Goal: Navigation & Orientation: Find specific page/section

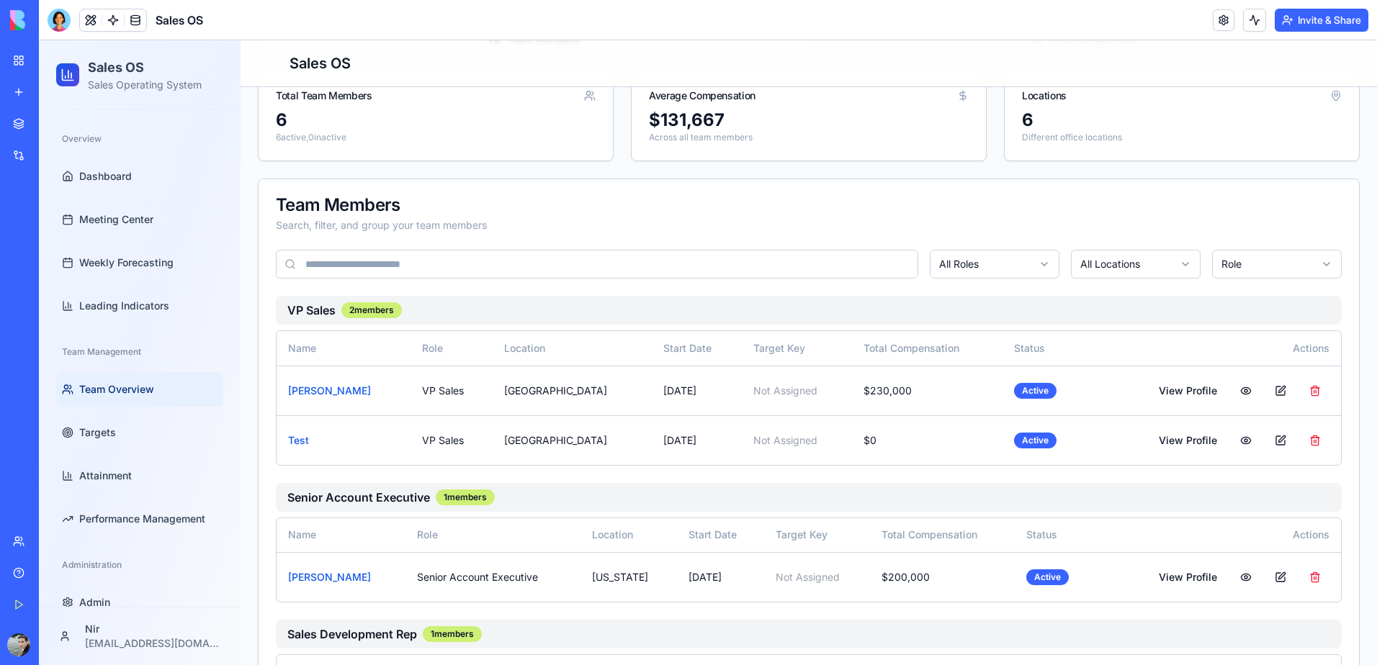
scroll to position [144, 0]
click at [138, 173] on link "Dashboard" at bounding box center [139, 176] width 167 height 35
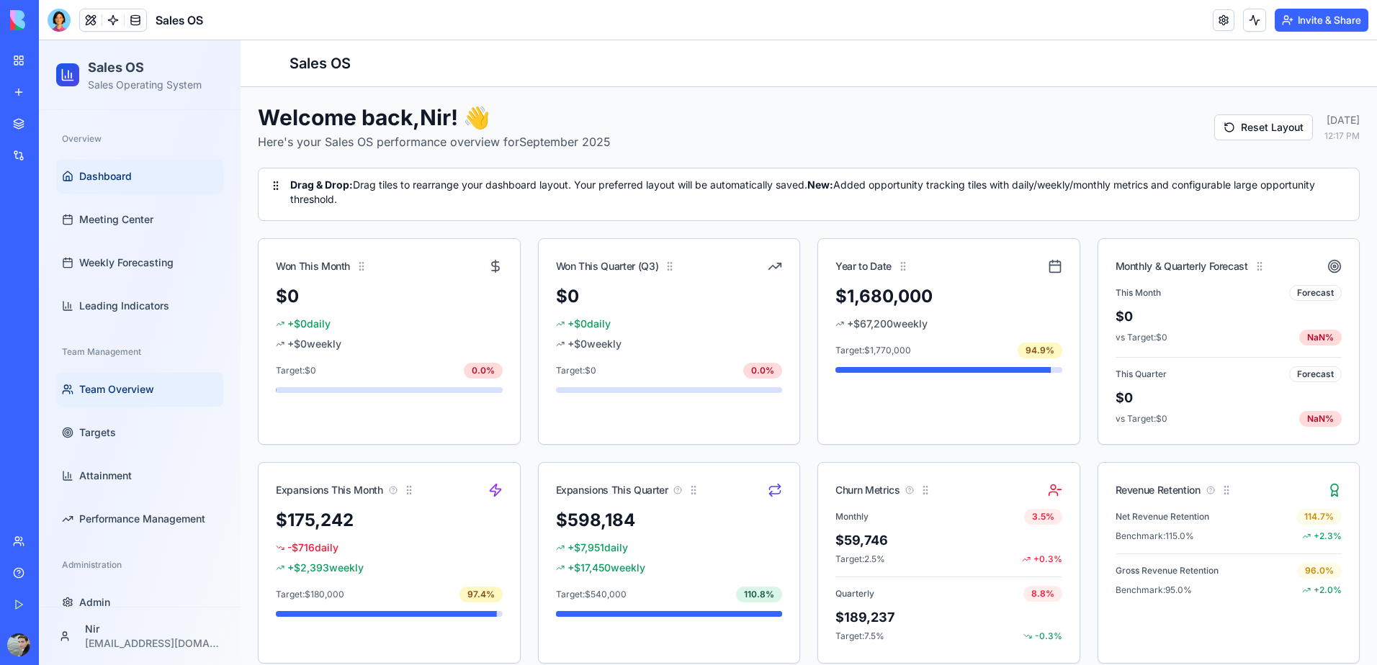
click at [115, 391] on span "Team Overview" at bounding box center [116, 389] width 75 height 14
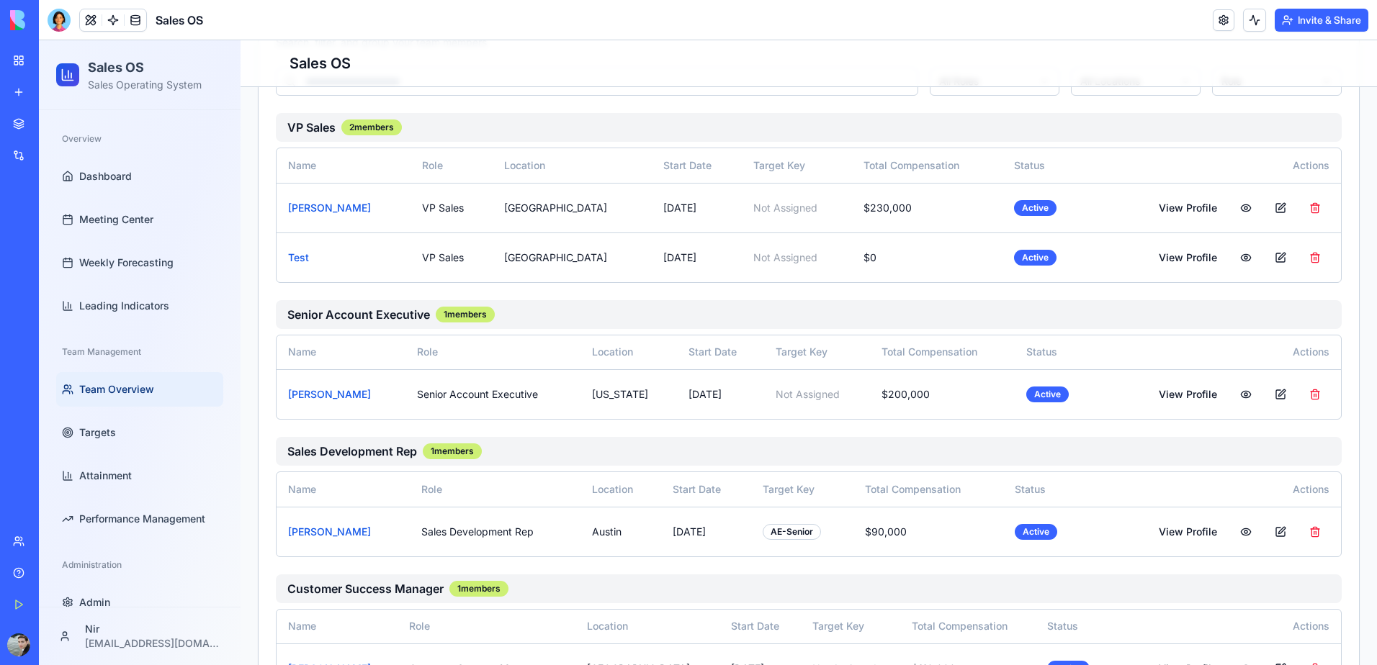
scroll to position [360, 0]
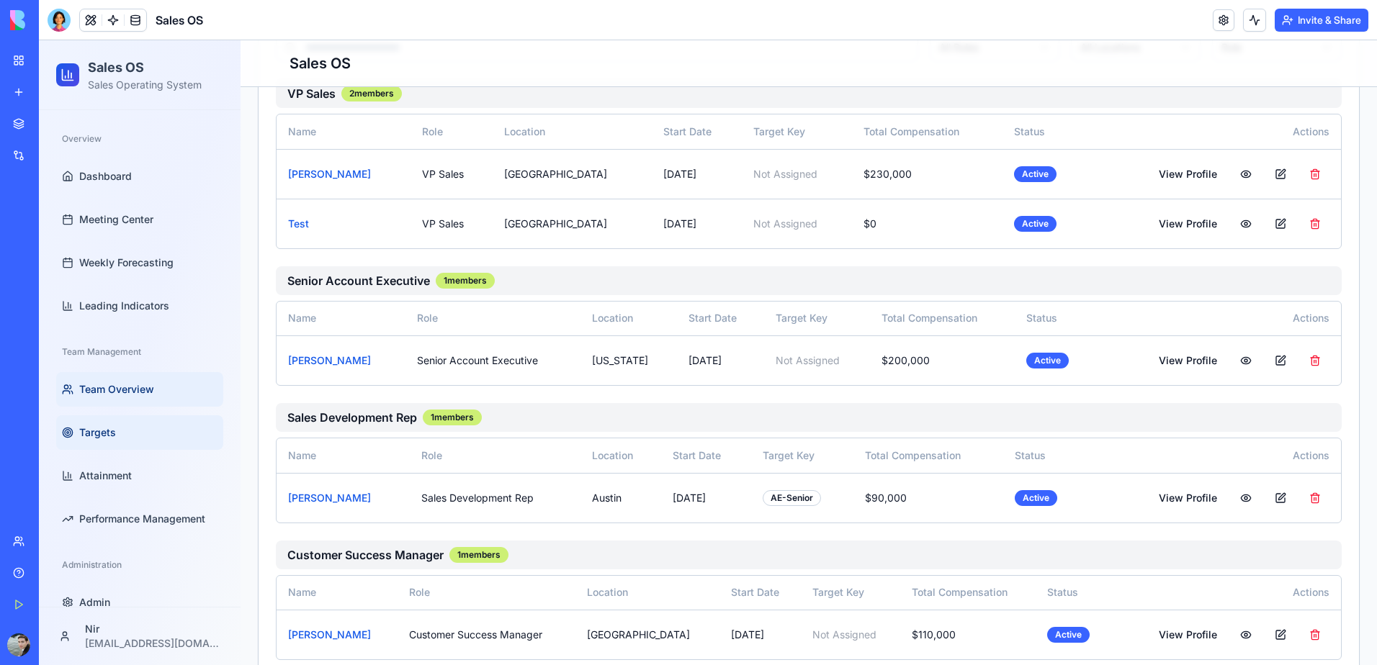
click at [119, 436] on link "Targets" at bounding box center [139, 433] width 167 height 35
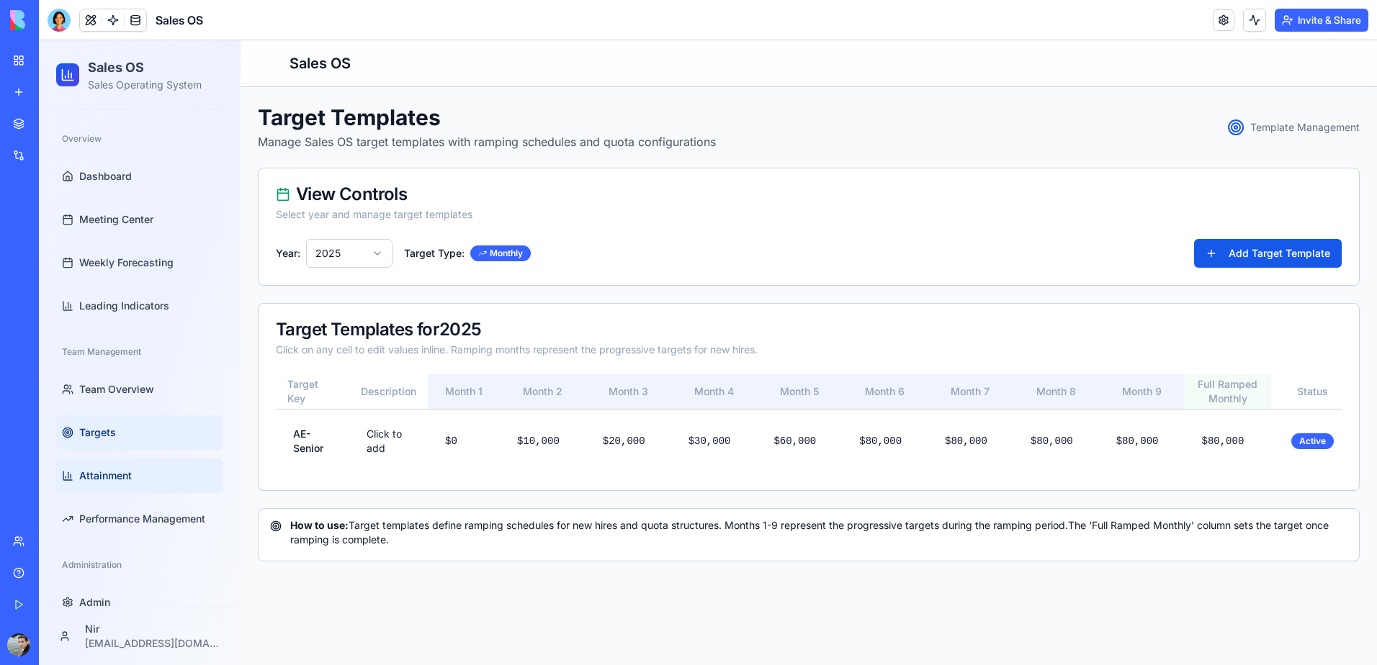
click at [148, 478] on link "Attainment" at bounding box center [139, 476] width 167 height 35
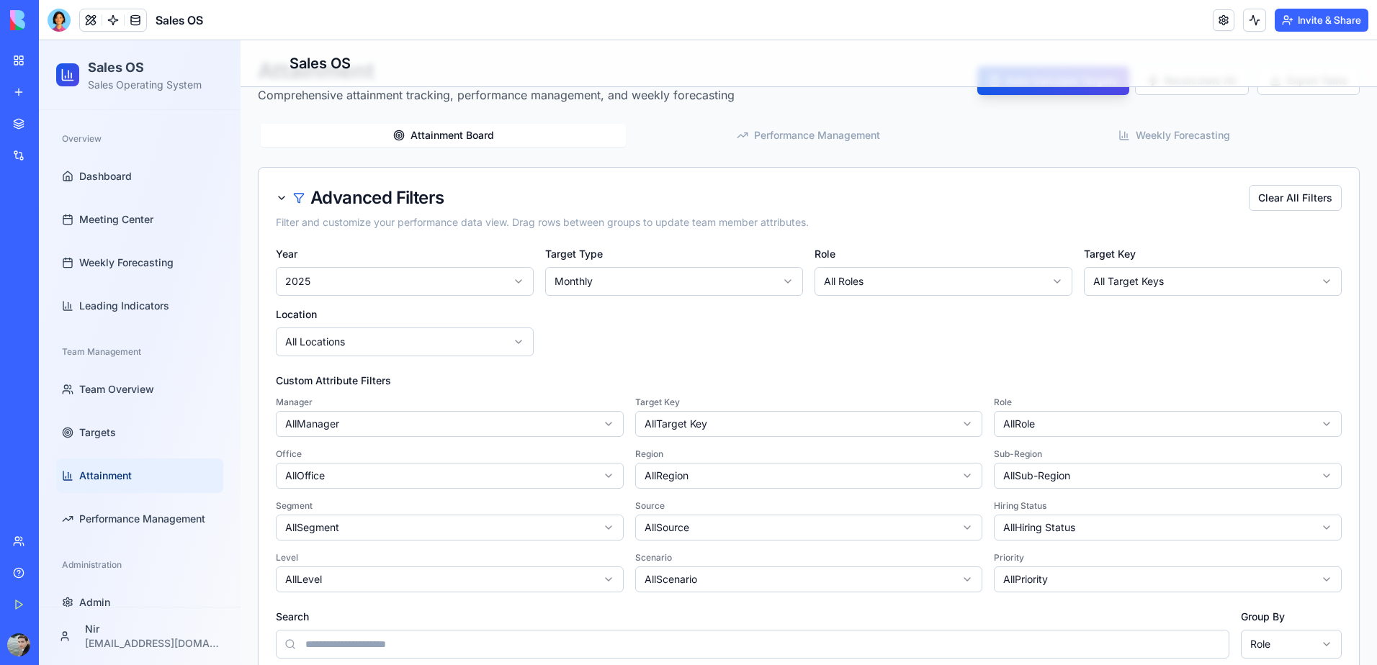
scroll to position [72, 0]
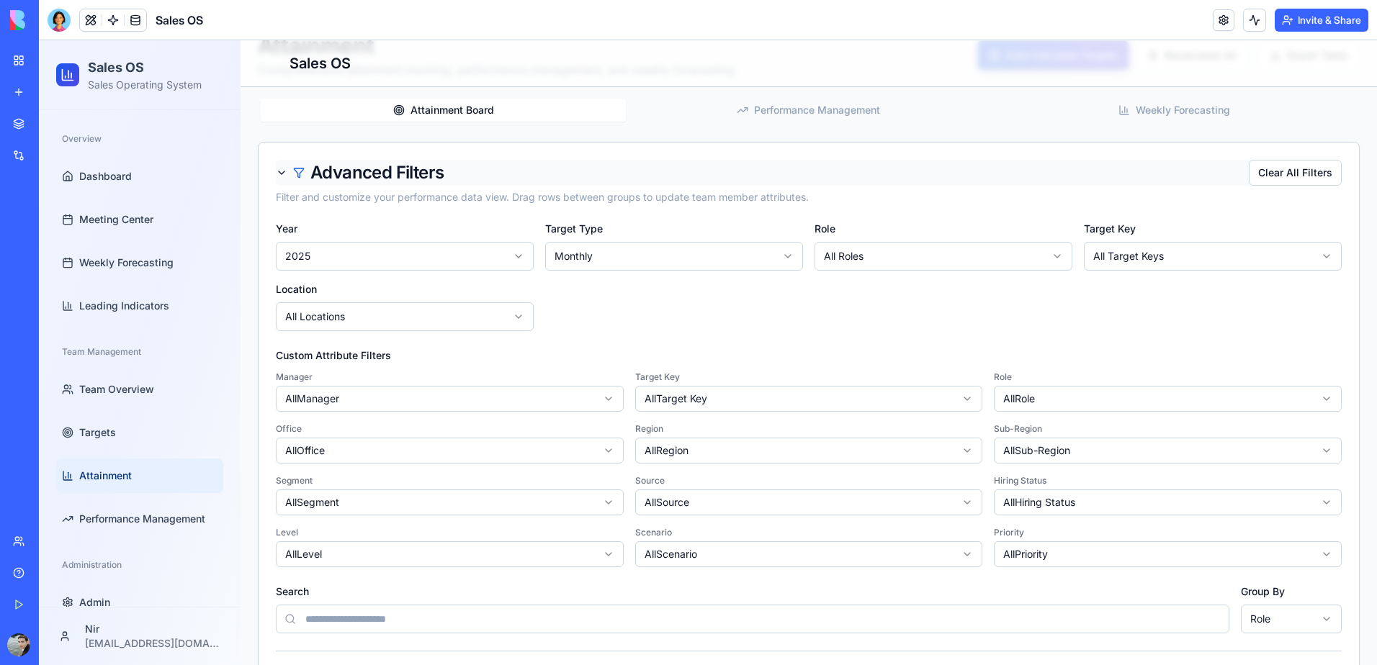
click at [278, 171] on div "Advanced Filters" at bounding box center [360, 172] width 168 height 17
click at [279, 171] on div "Advanced Filters" at bounding box center [360, 172] width 168 height 17
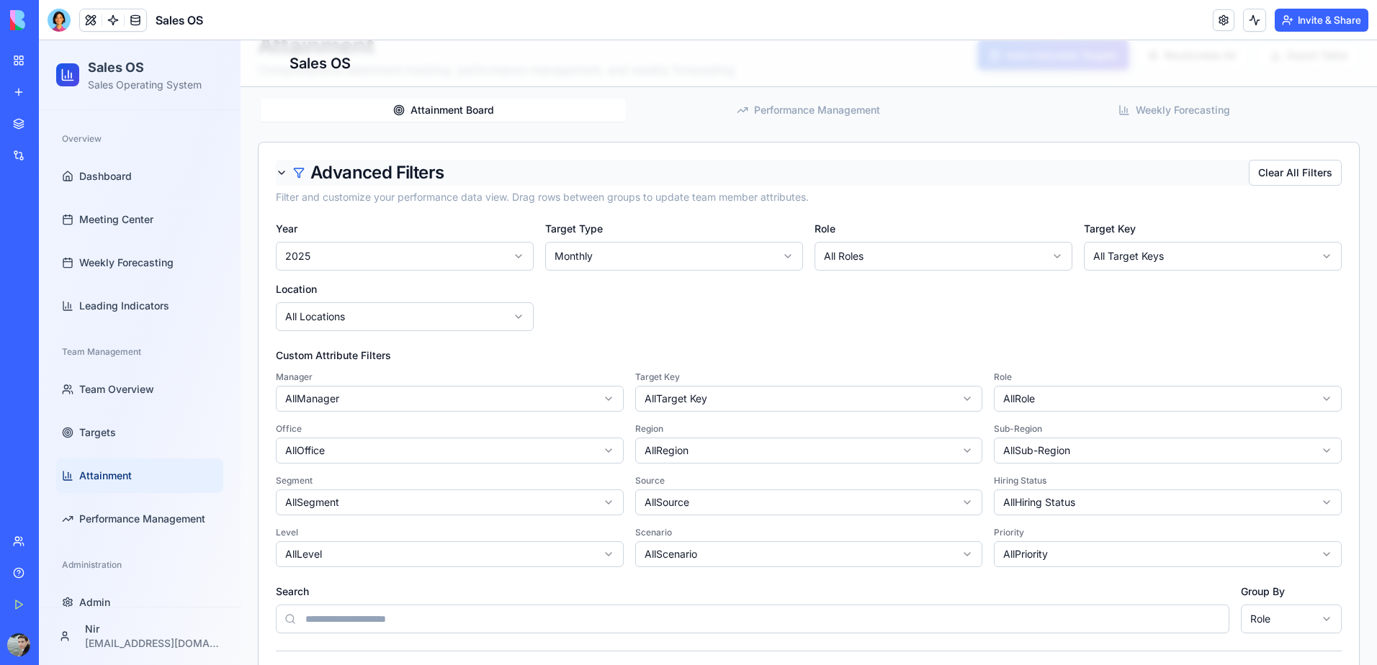
click at [284, 173] on div "Advanced Filters" at bounding box center [360, 172] width 168 height 17
click at [284, 171] on div "Advanced Filters" at bounding box center [360, 172] width 168 height 17
click at [282, 175] on div "Advanced Filters" at bounding box center [360, 172] width 168 height 17
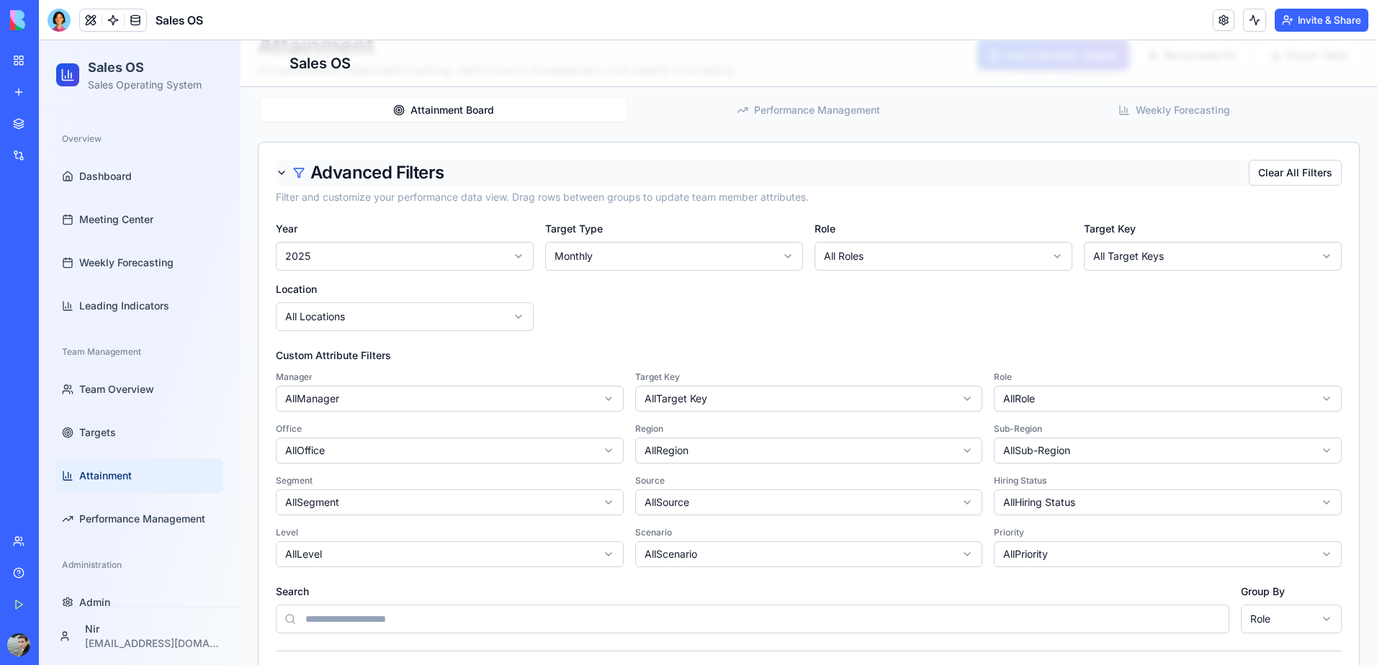
click at [282, 175] on div "Advanced Filters" at bounding box center [360, 172] width 168 height 17
click at [60, 24] on div at bounding box center [59, 20] width 23 height 23
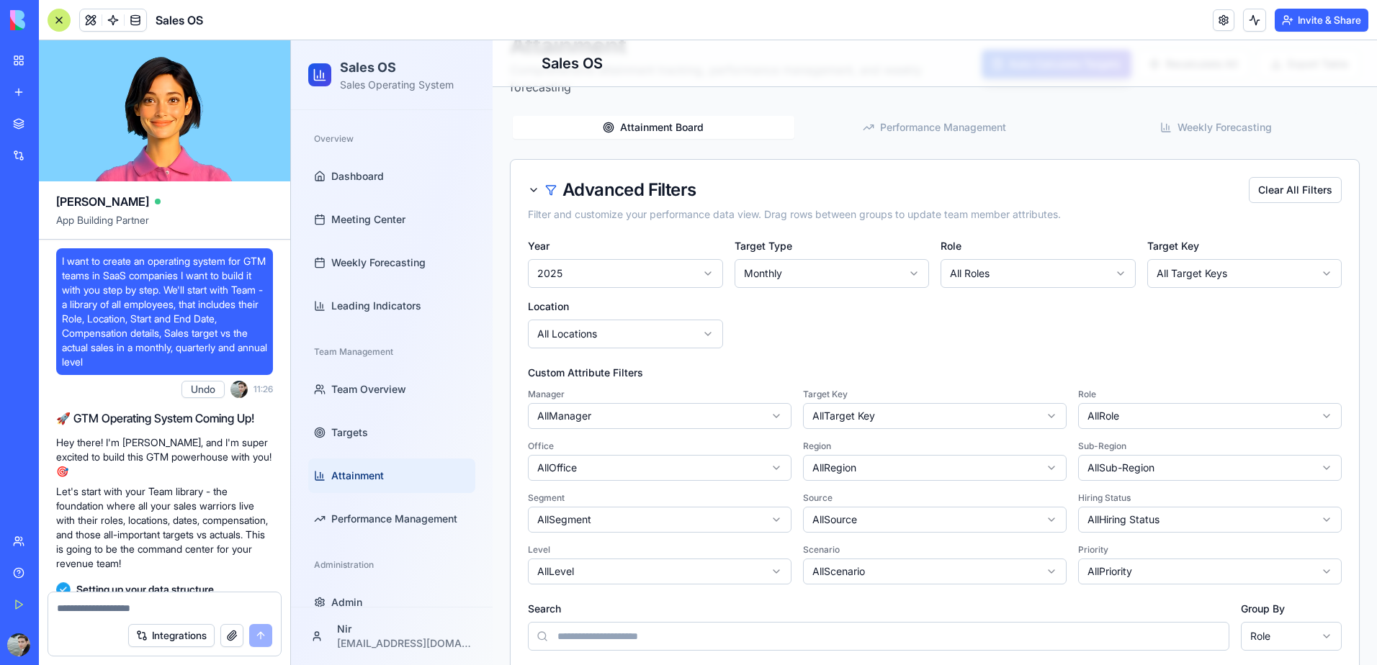
scroll to position [0, 0]
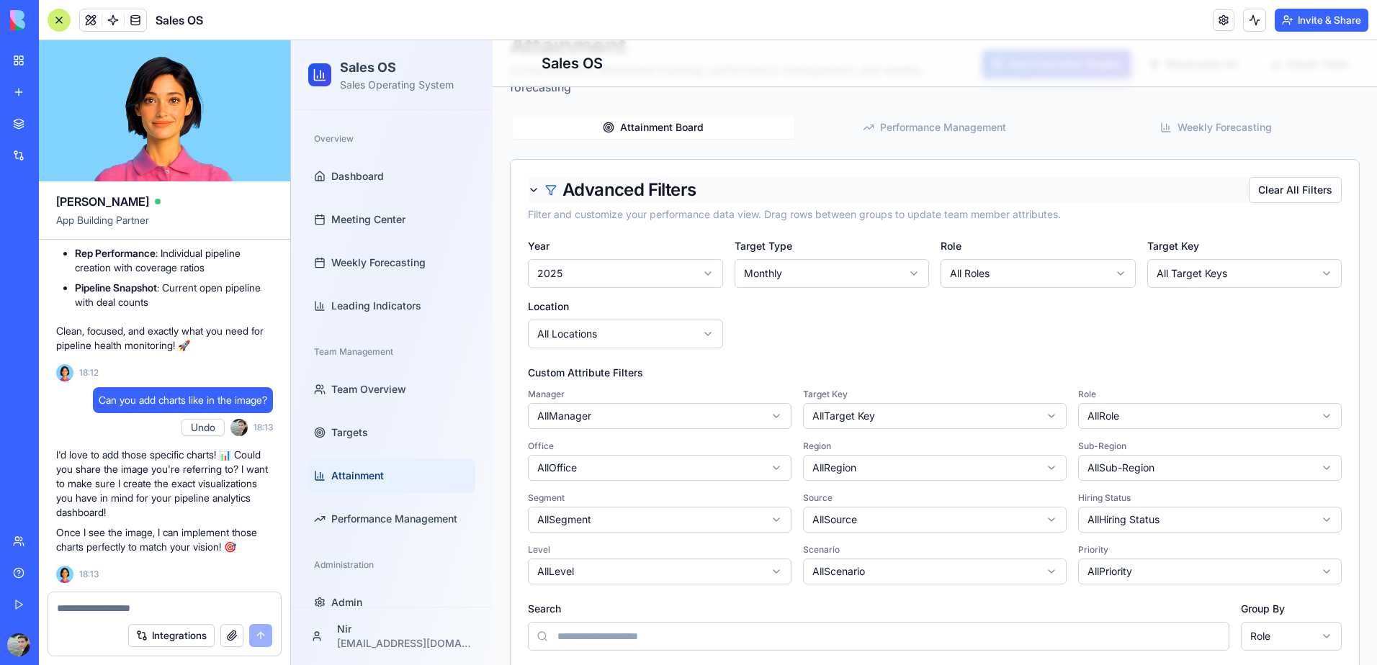
click at [534, 190] on div "Advanced Filters" at bounding box center [612, 189] width 168 height 17
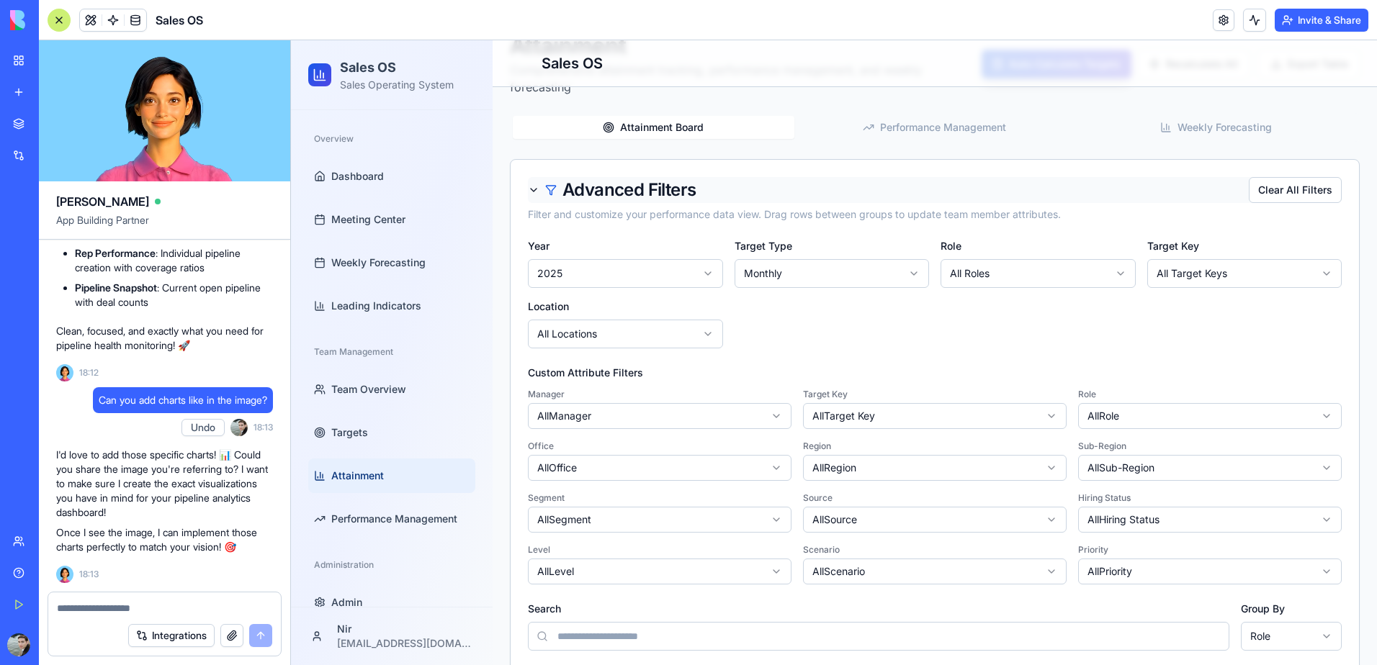
click at [534, 190] on div "Advanced Filters" at bounding box center [612, 189] width 168 height 17
click at [534, 189] on div "Advanced Filters" at bounding box center [612, 189] width 168 height 17
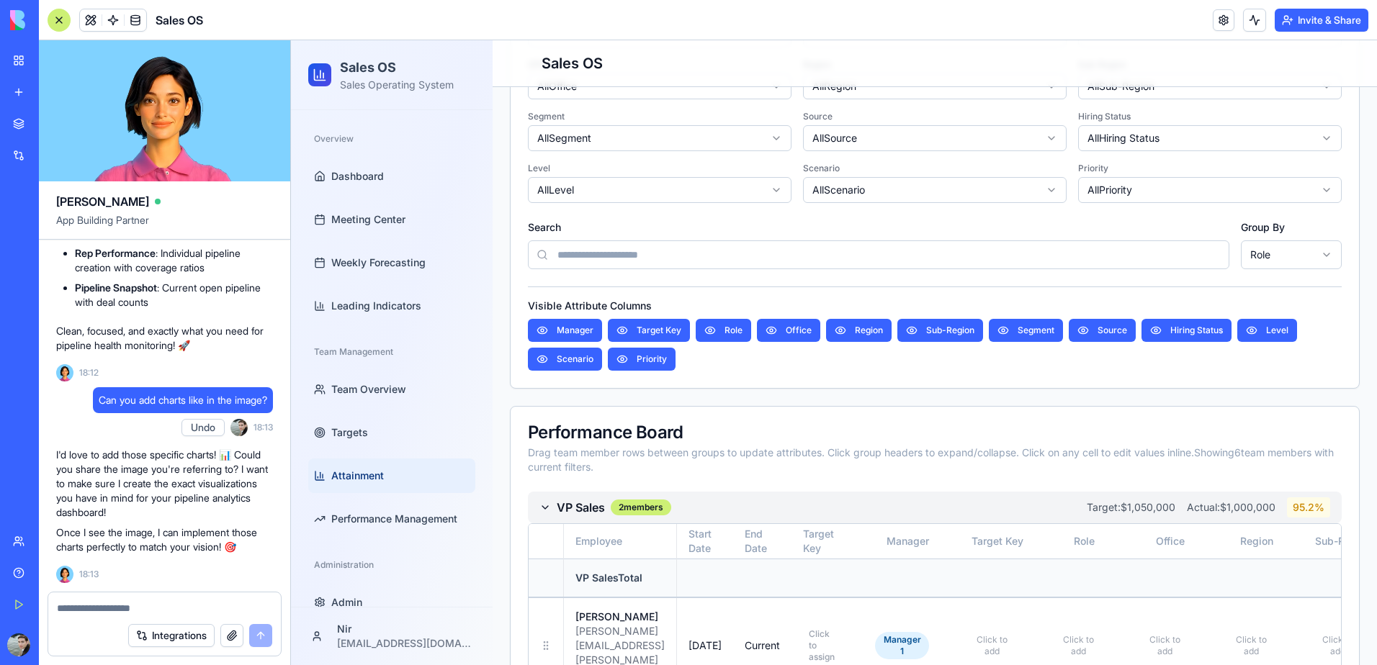
scroll to position [432, 0]
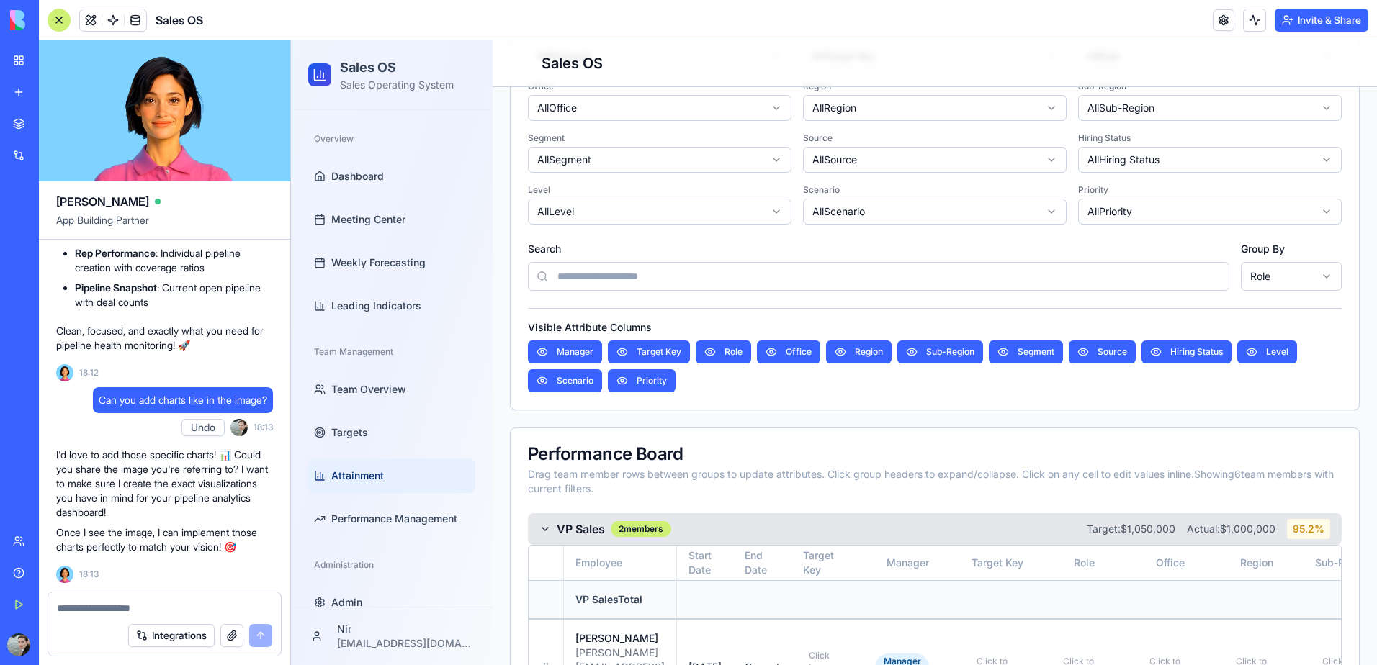
click at [542, 532] on icon at bounding box center [545, 530] width 12 height 12
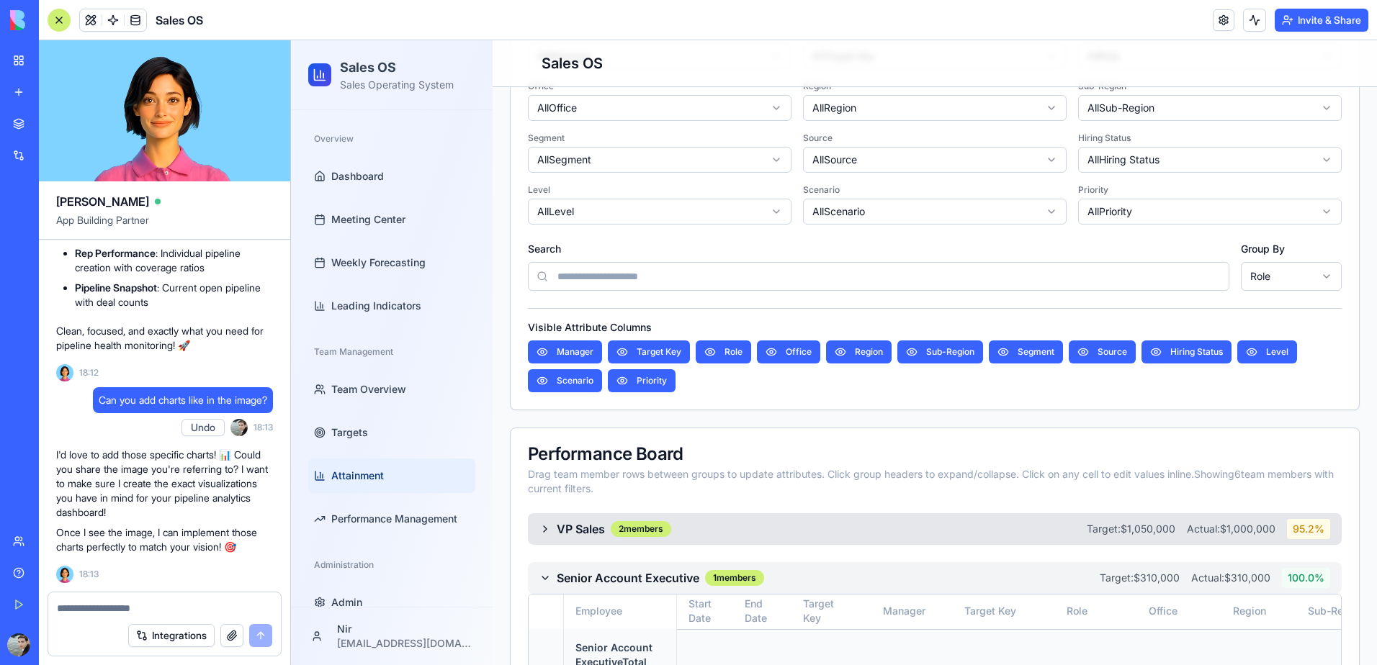
click at [543, 531] on icon at bounding box center [545, 530] width 12 height 12
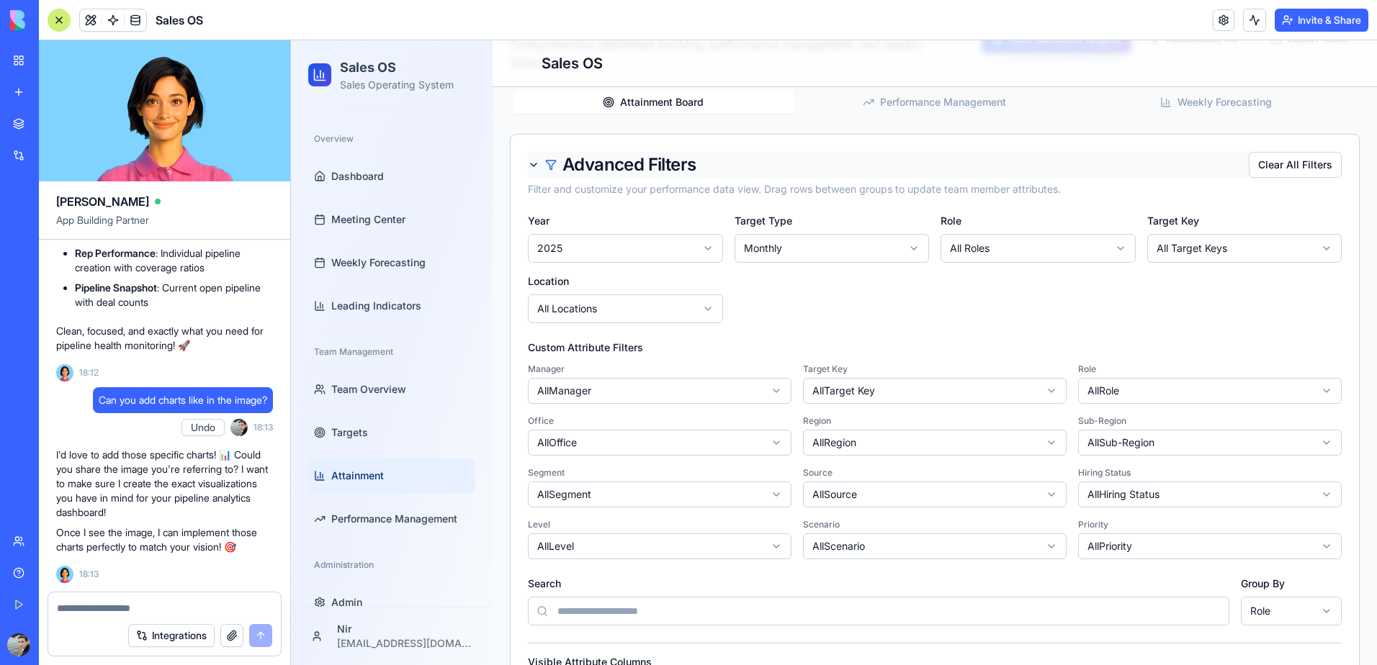
scroll to position [72, 0]
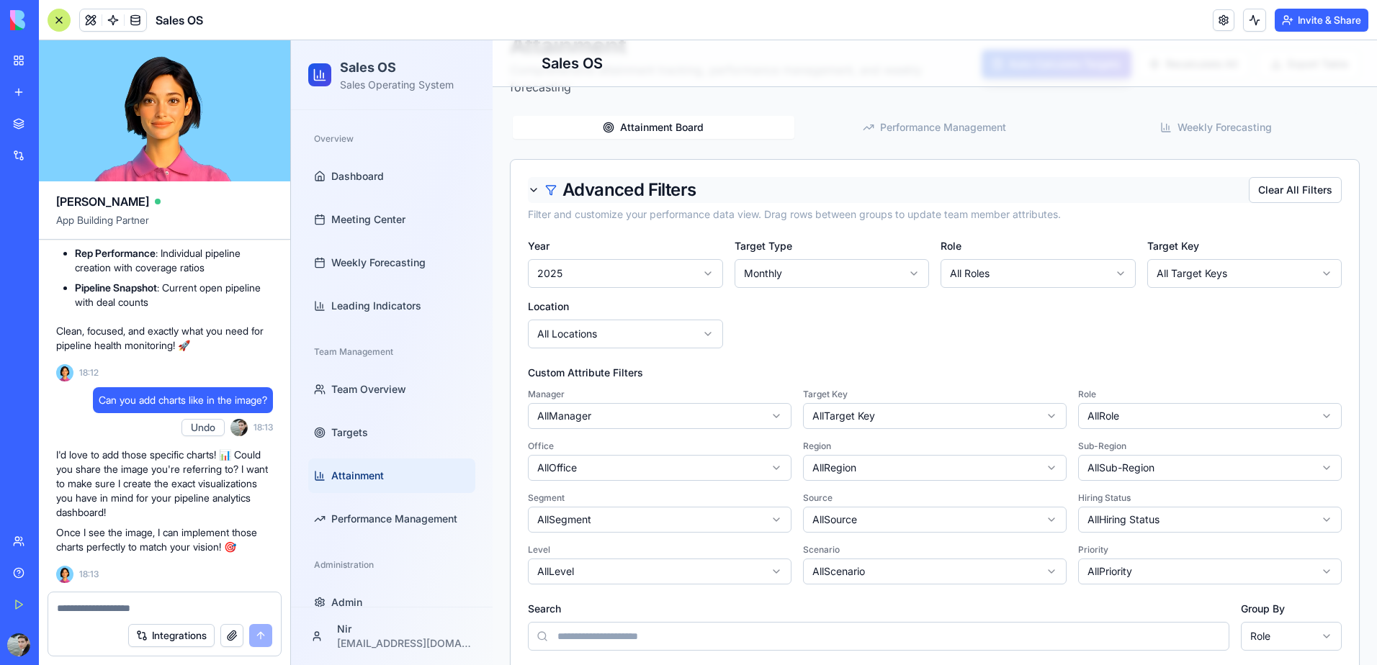
click at [532, 190] on div "Advanced Filters" at bounding box center [612, 189] width 168 height 17
click at [58, 25] on div at bounding box center [59, 20] width 23 height 23
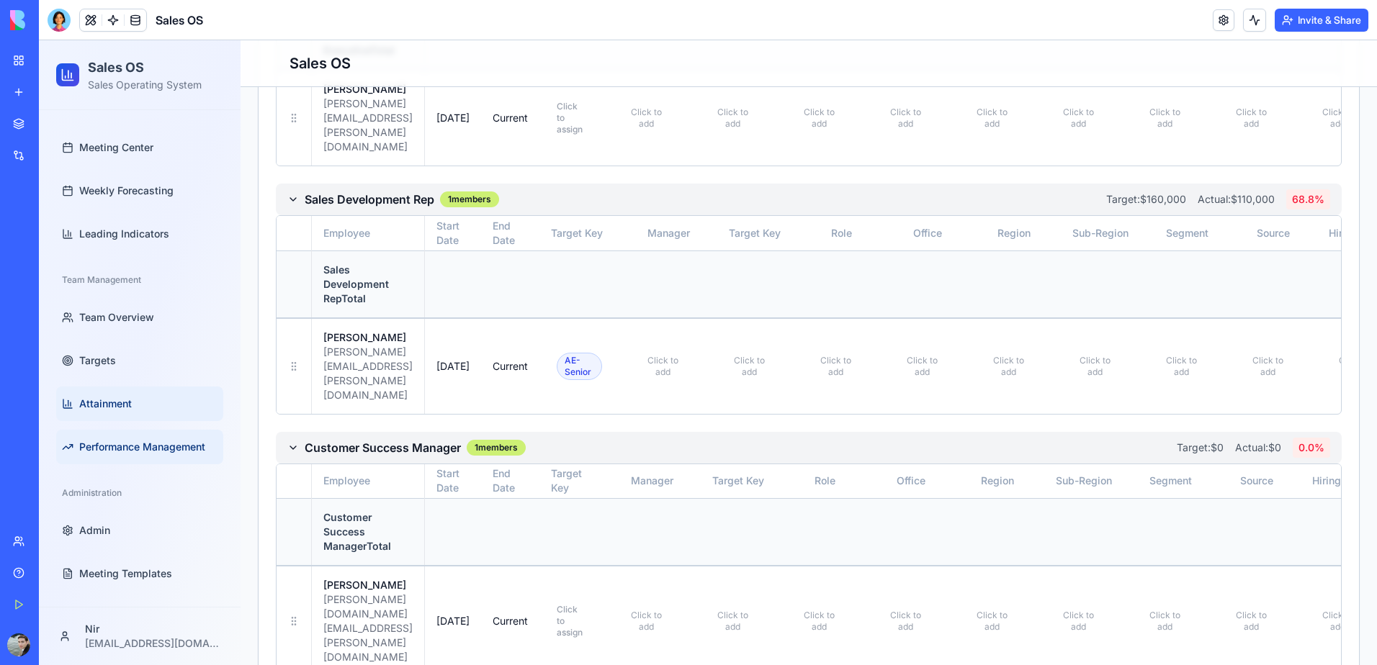
click at [149, 452] on span "Performance Management" at bounding box center [142, 447] width 126 height 14
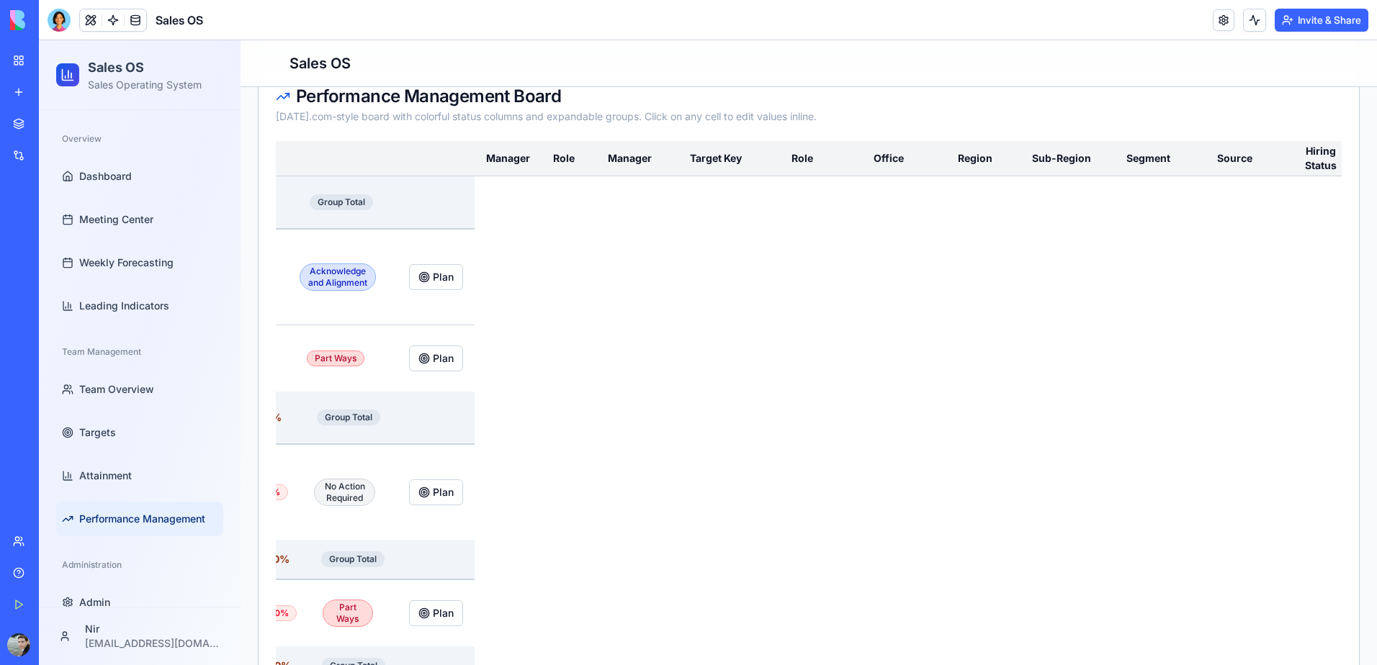
scroll to position [388, 0]
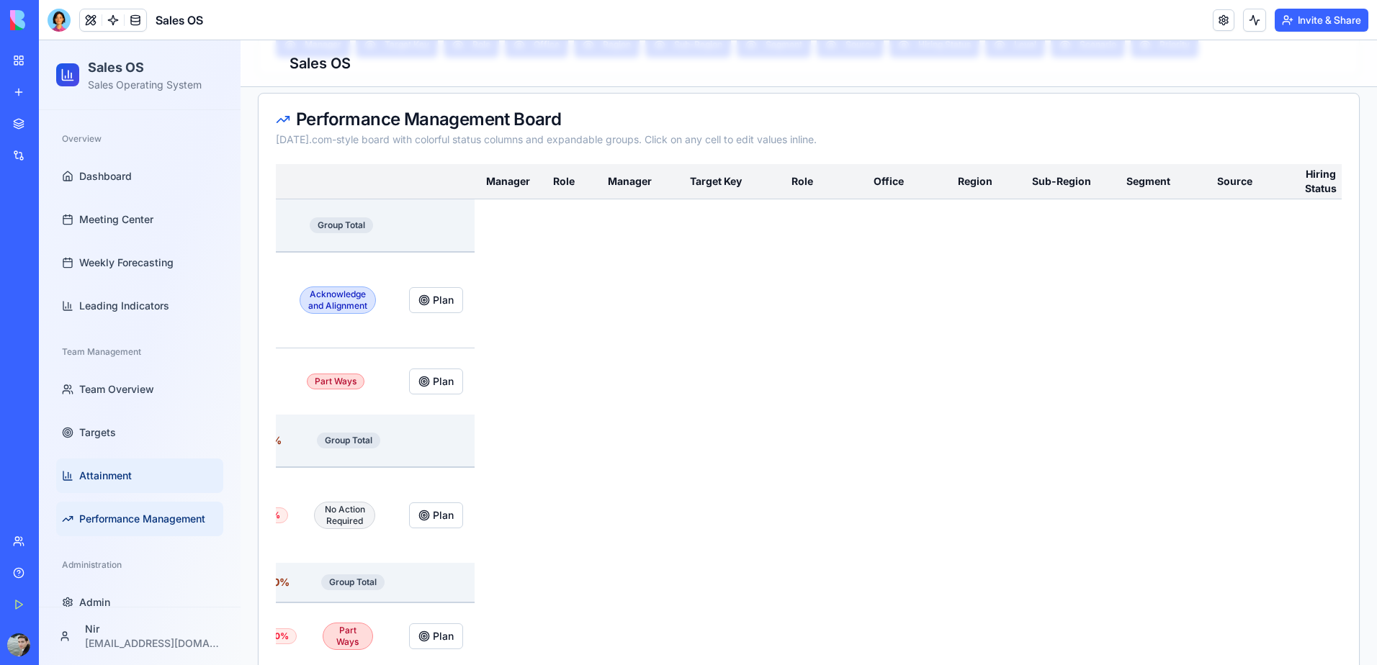
click at [120, 488] on link "Attainment" at bounding box center [139, 476] width 167 height 35
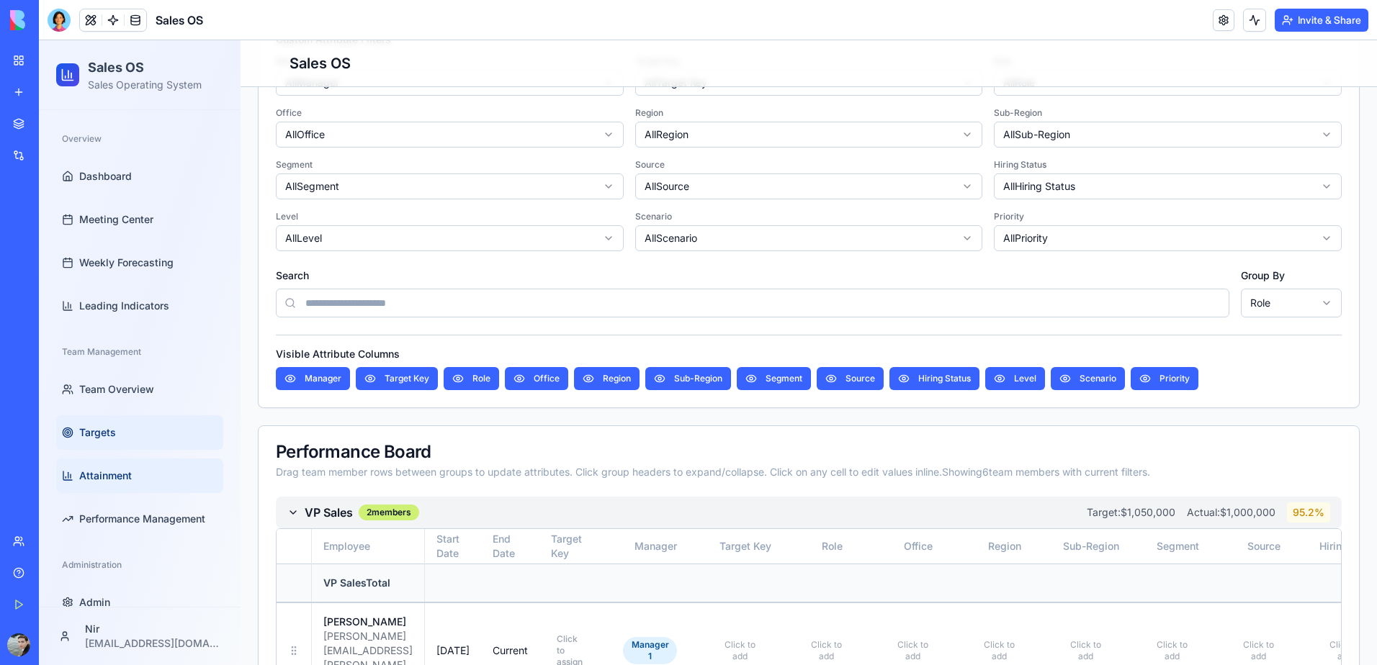
click at [112, 424] on link "Targets" at bounding box center [139, 433] width 167 height 35
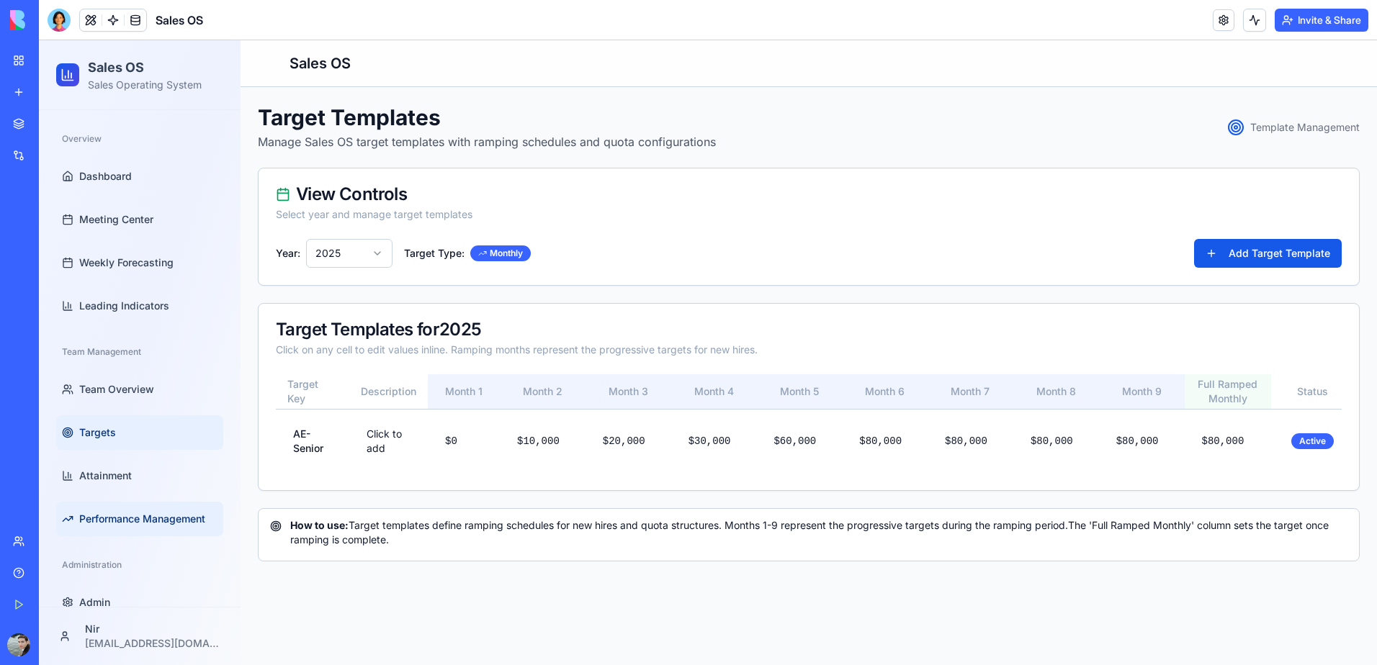
click at [137, 516] on span "Performance Management" at bounding box center [142, 519] width 126 height 14
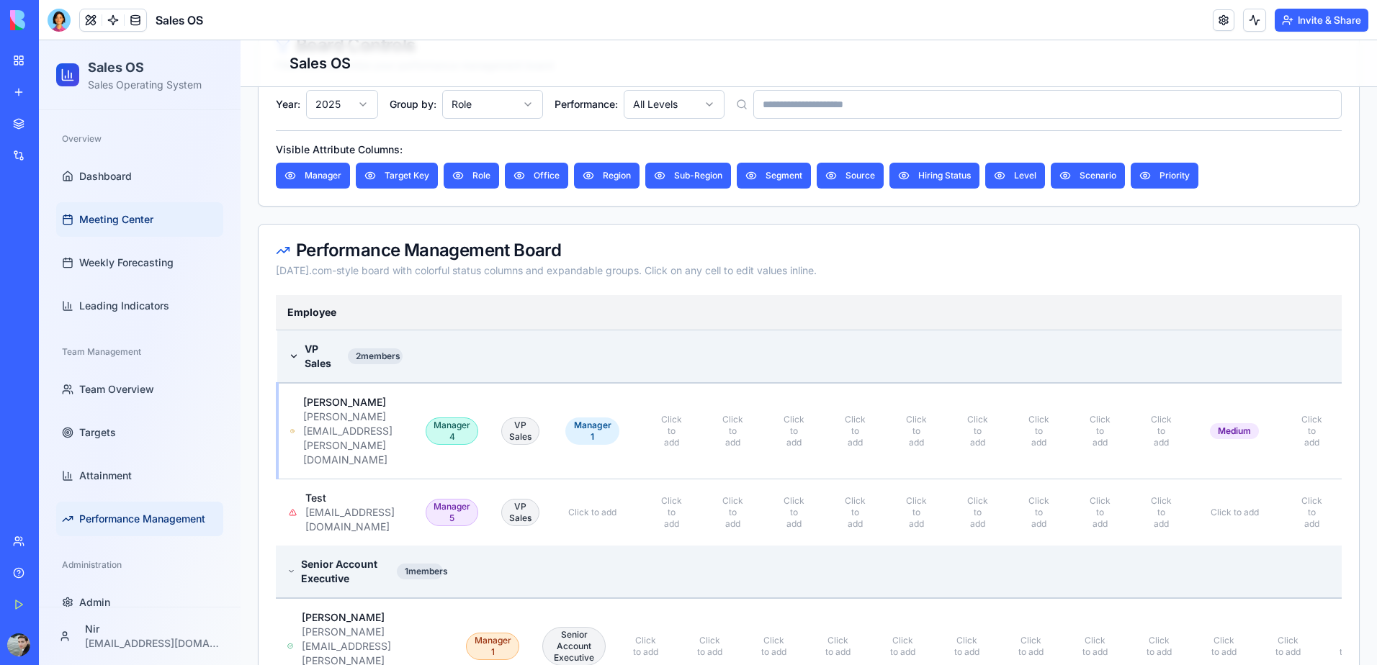
scroll to position [216, 0]
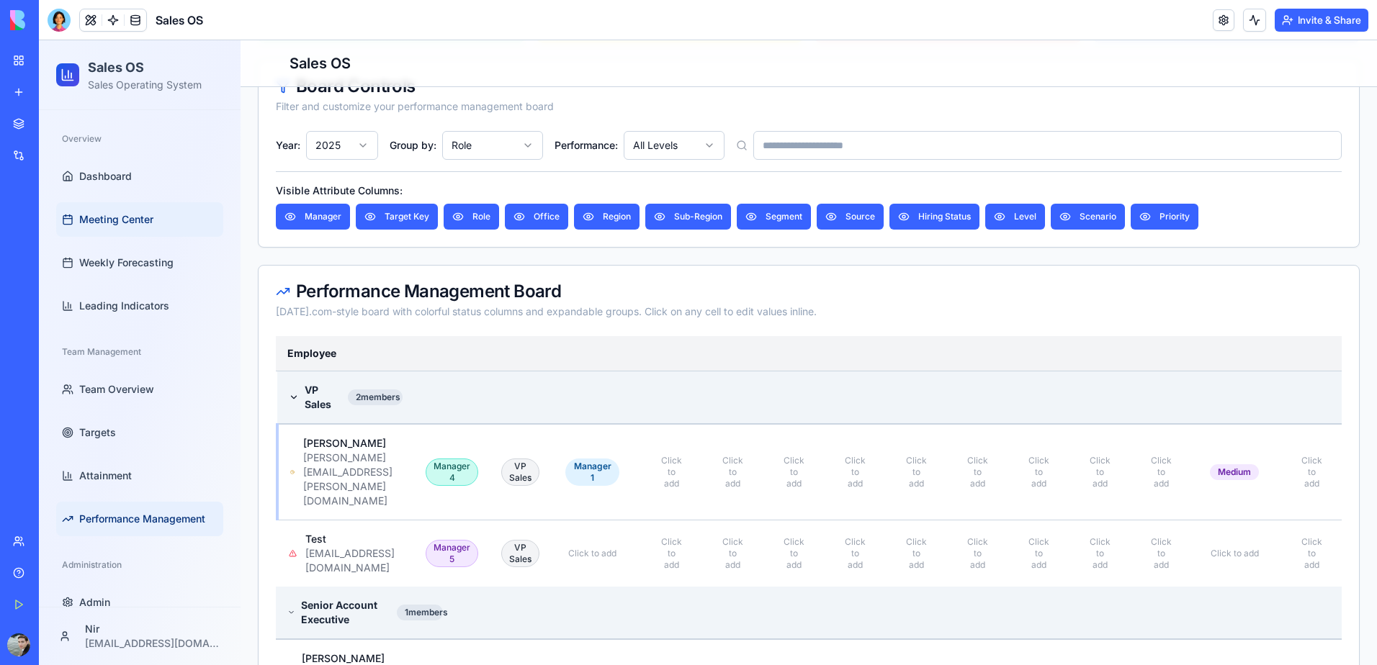
click at [133, 228] on link "Meeting Center" at bounding box center [139, 219] width 167 height 35
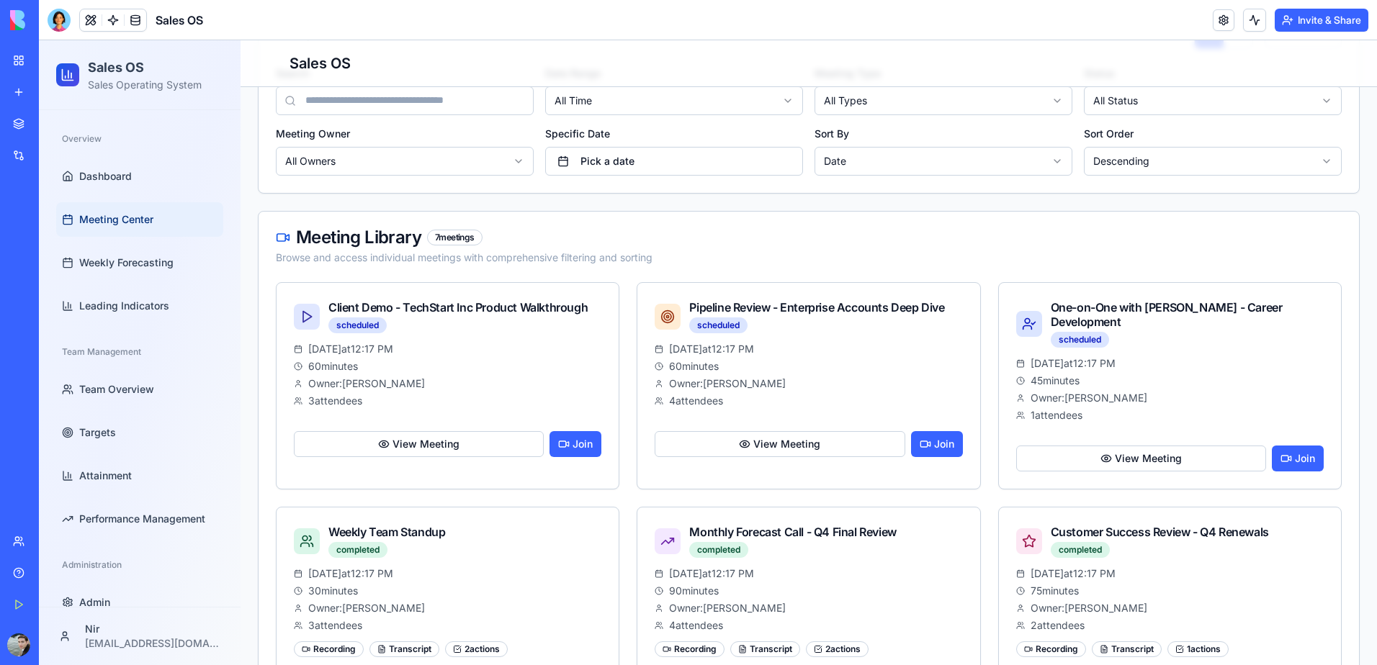
scroll to position [648, 0]
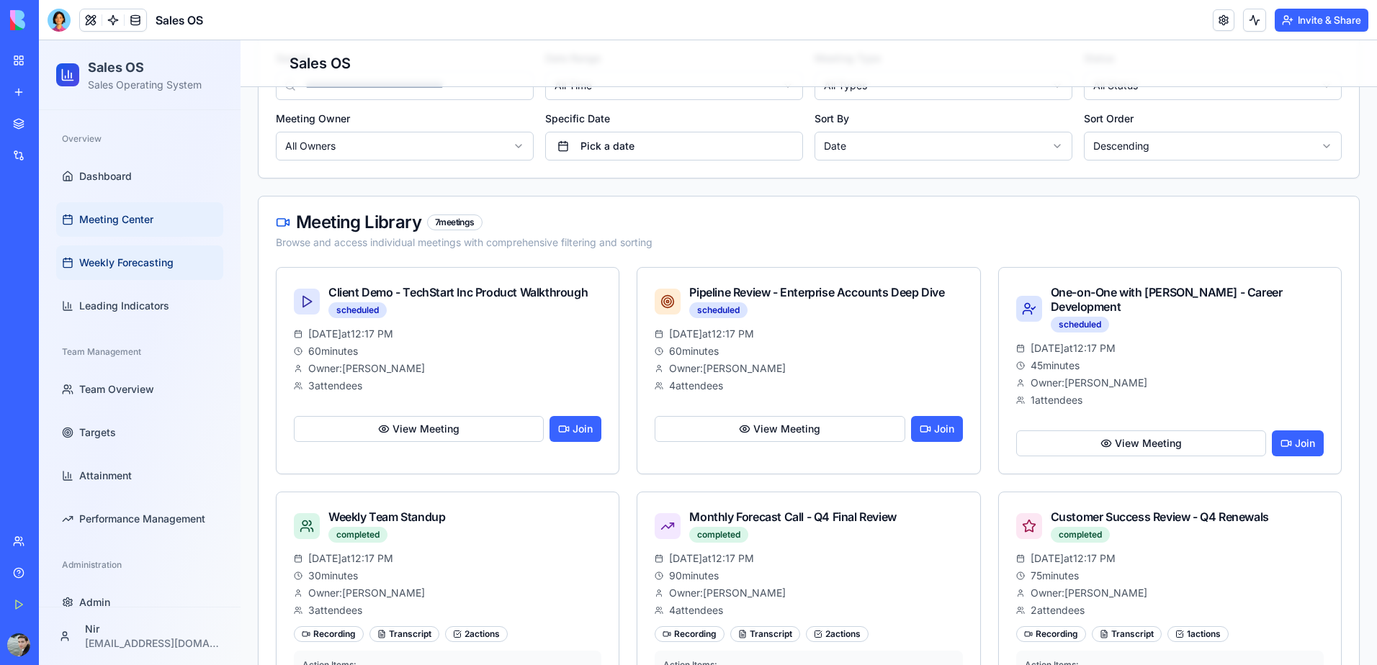
click at [169, 270] on link "Weekly Forecasting" at bounding box center [139, 263] width 167 height 35
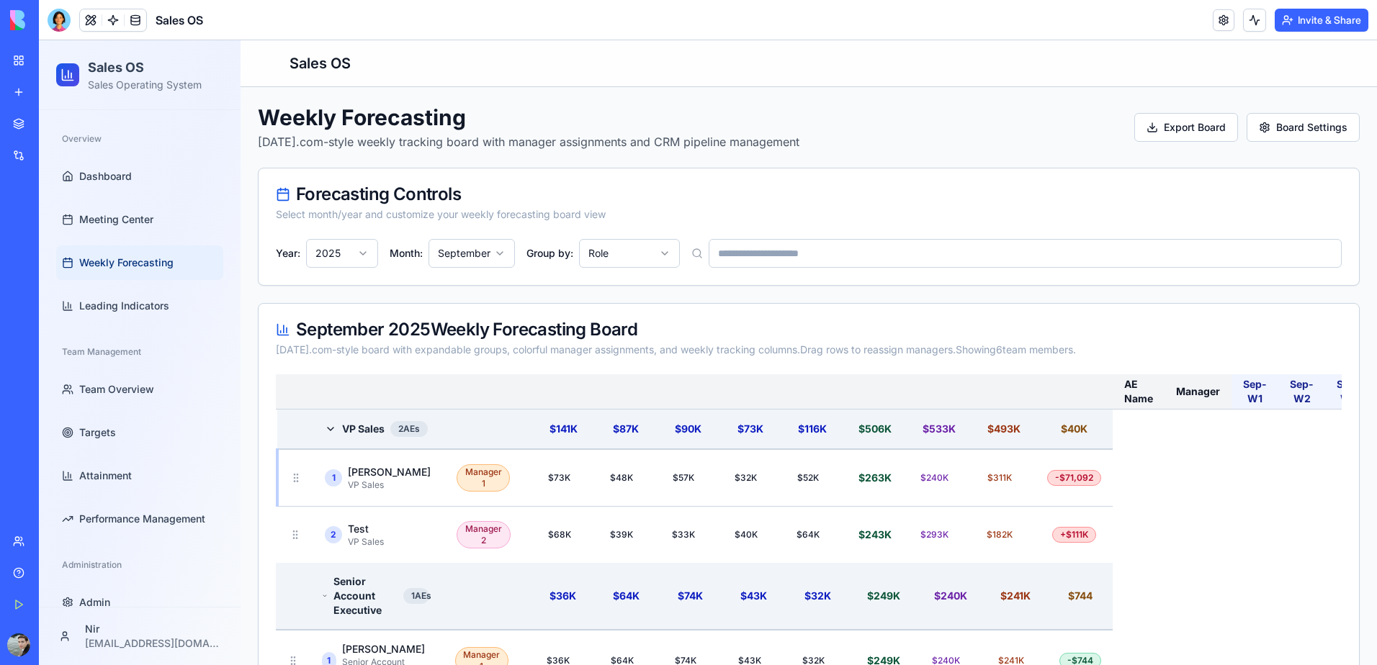
click at [15, 54] on link "My Workspace" at bounding box center [33, 60] width 58 height 29
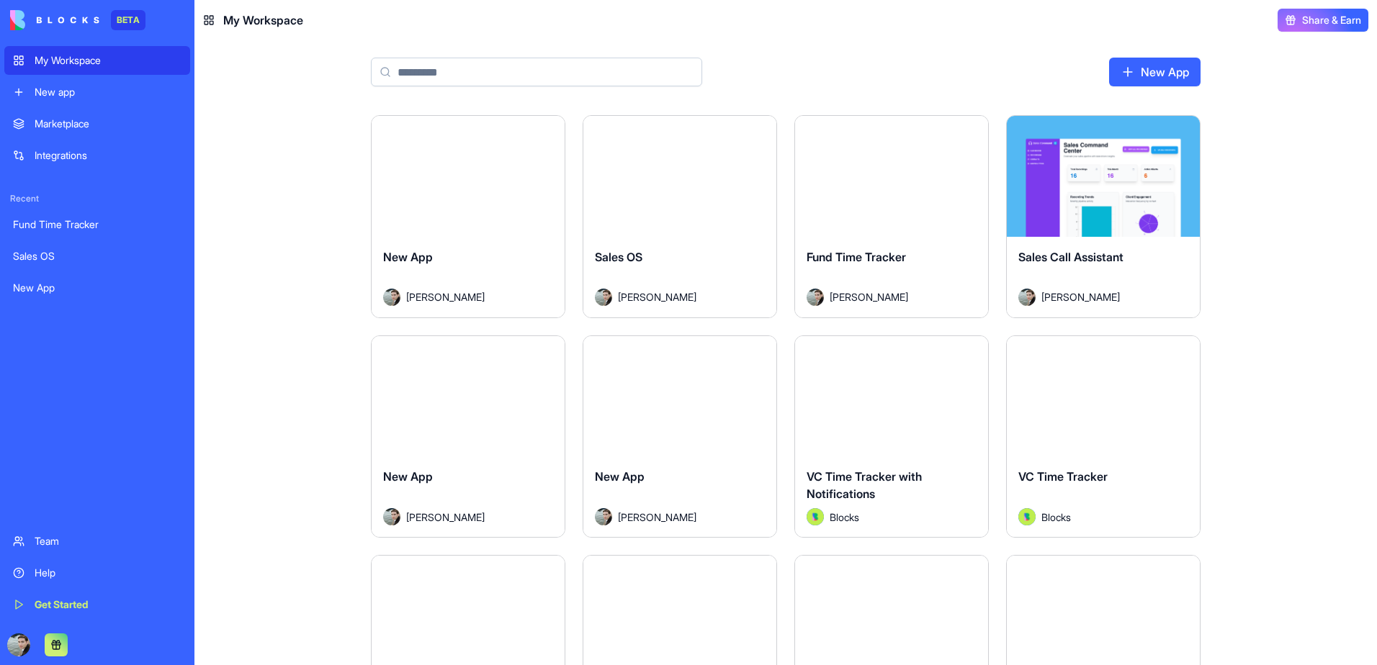
click at [1041, 210] on div "Launch" at bounding box center [1103, 176] width 193 height 121
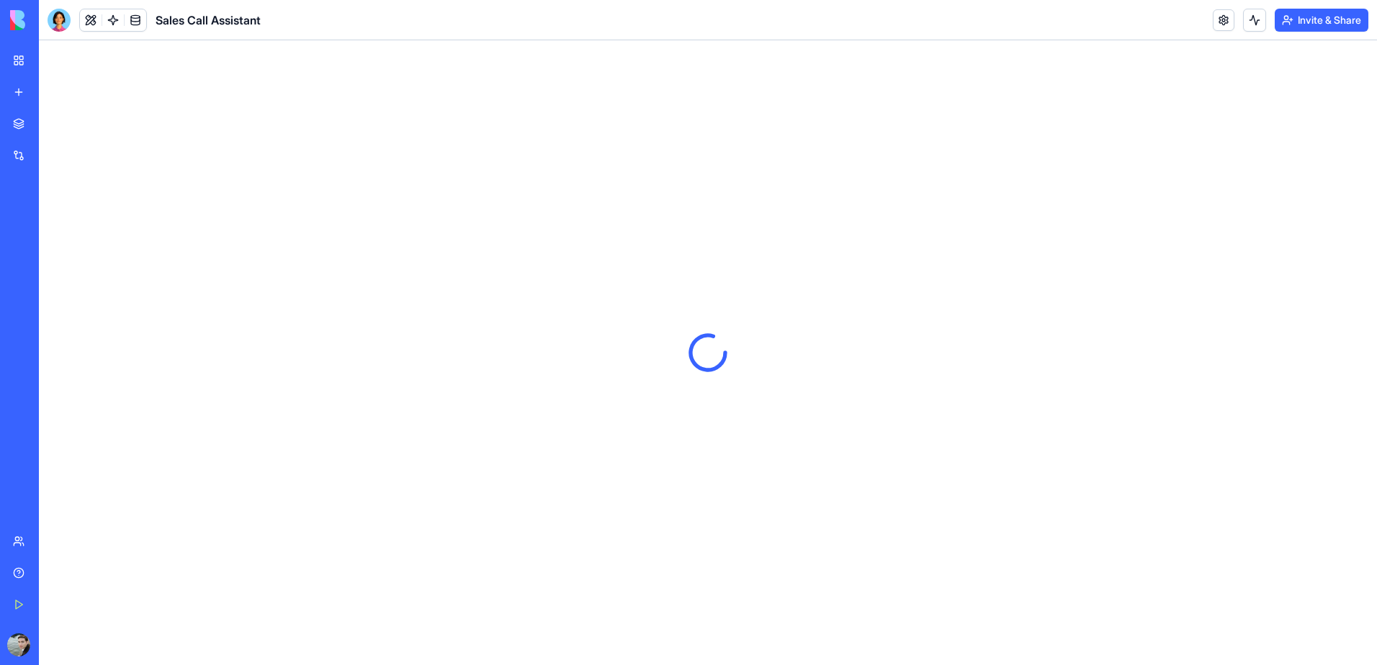
click at [63, 21] on div at bounding box center [59, 20] width 23 height 23
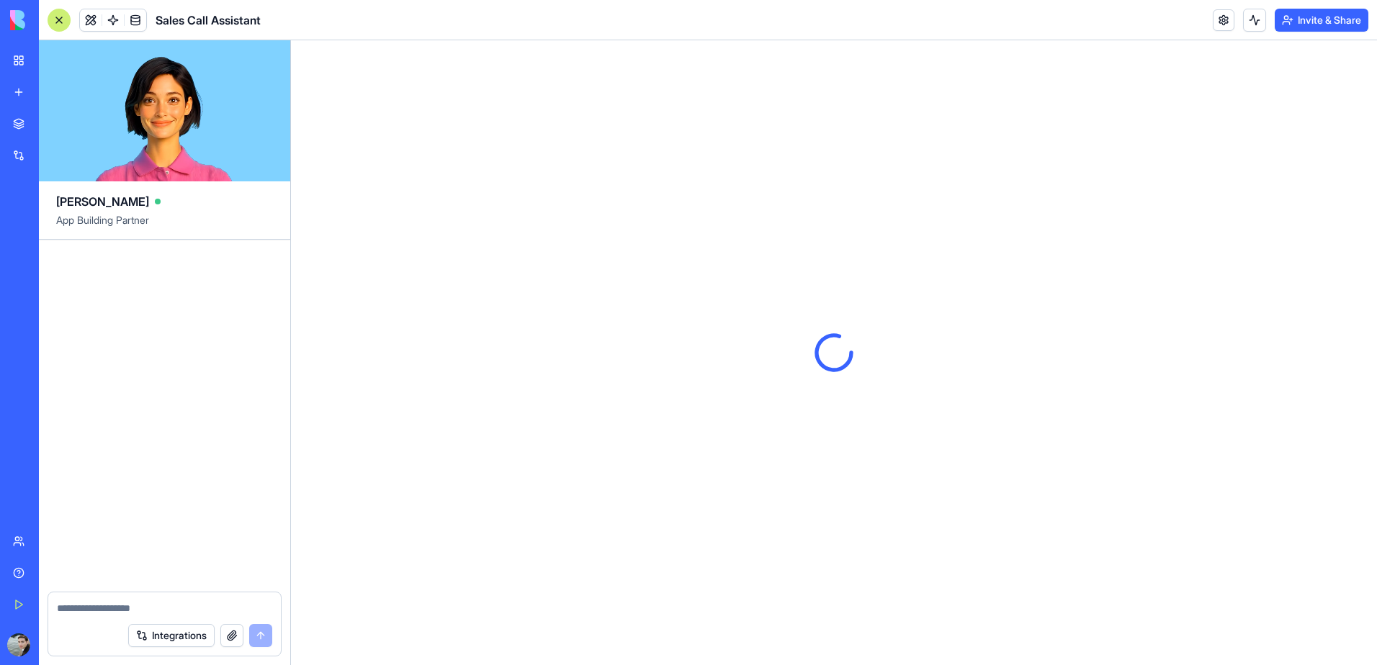
click at [55, 22] on div at bounding box center [59, 20] width 23 height 23
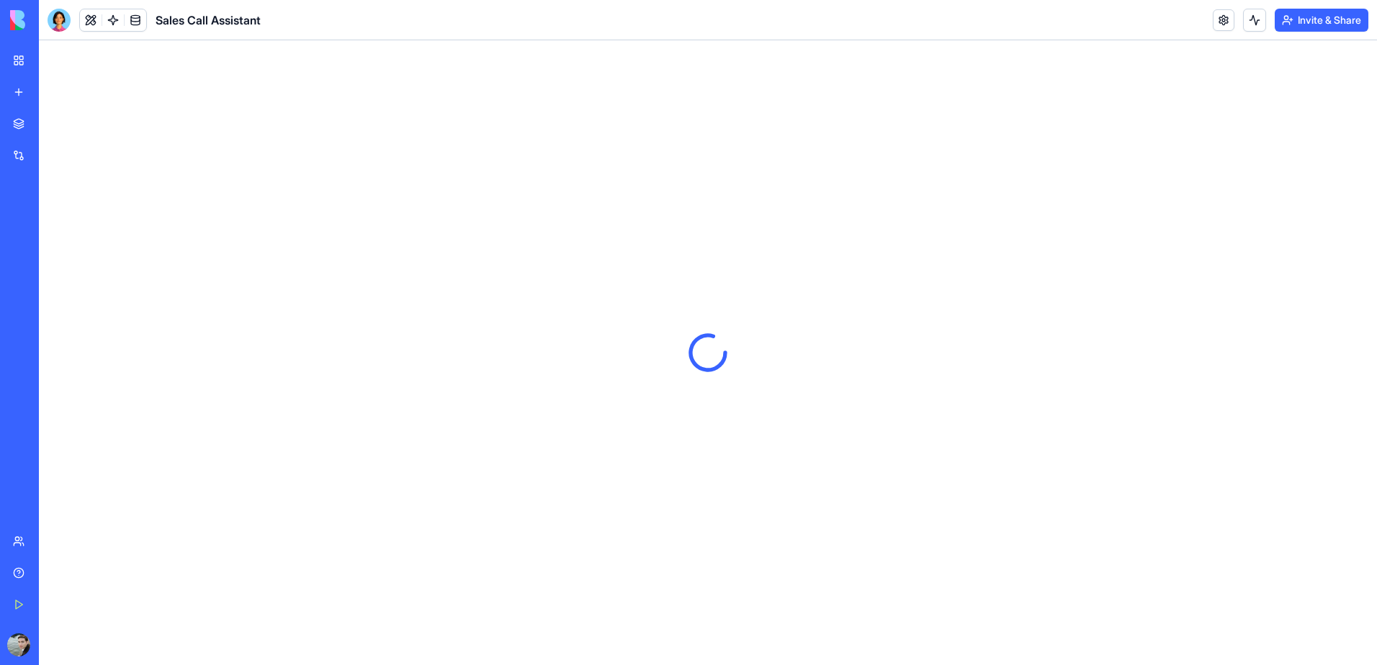
click at [14, 58] on link "My Workspace" at bounding box center [33, 60] width 58 height 29
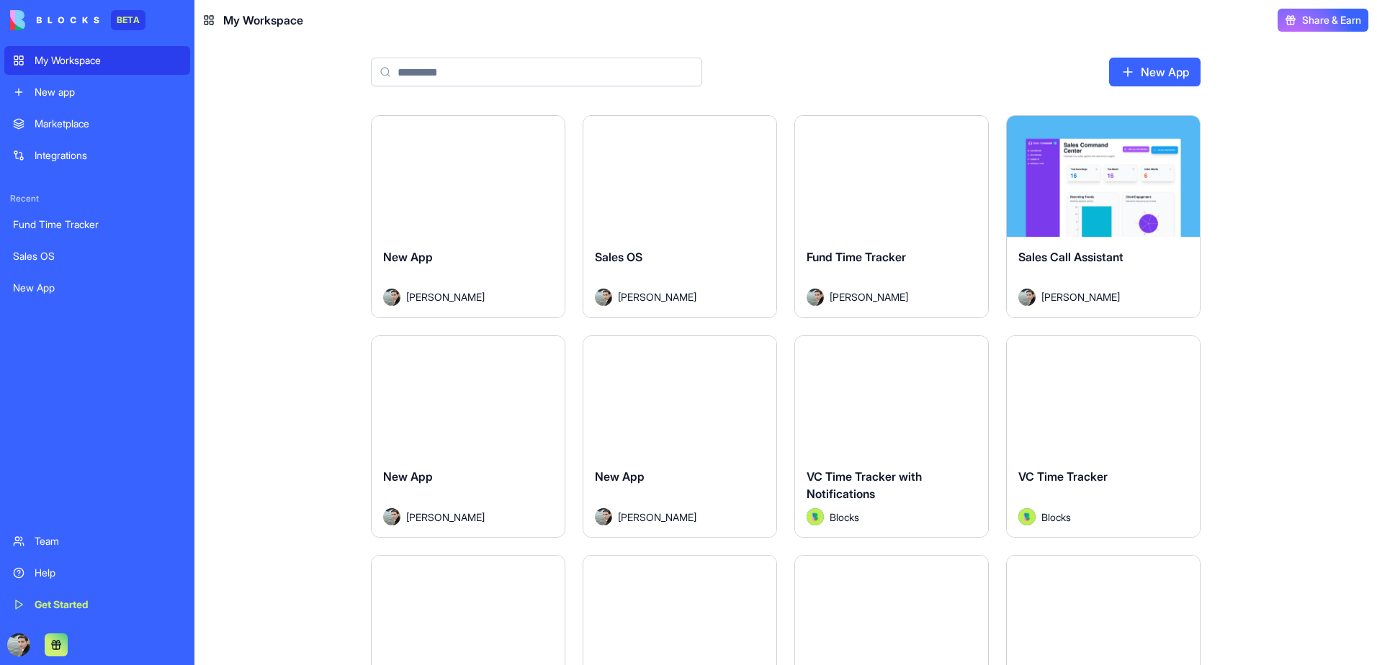
click at [1070, 428] on div "Launch" at bounding box center [1103, 396] width 193 height 121
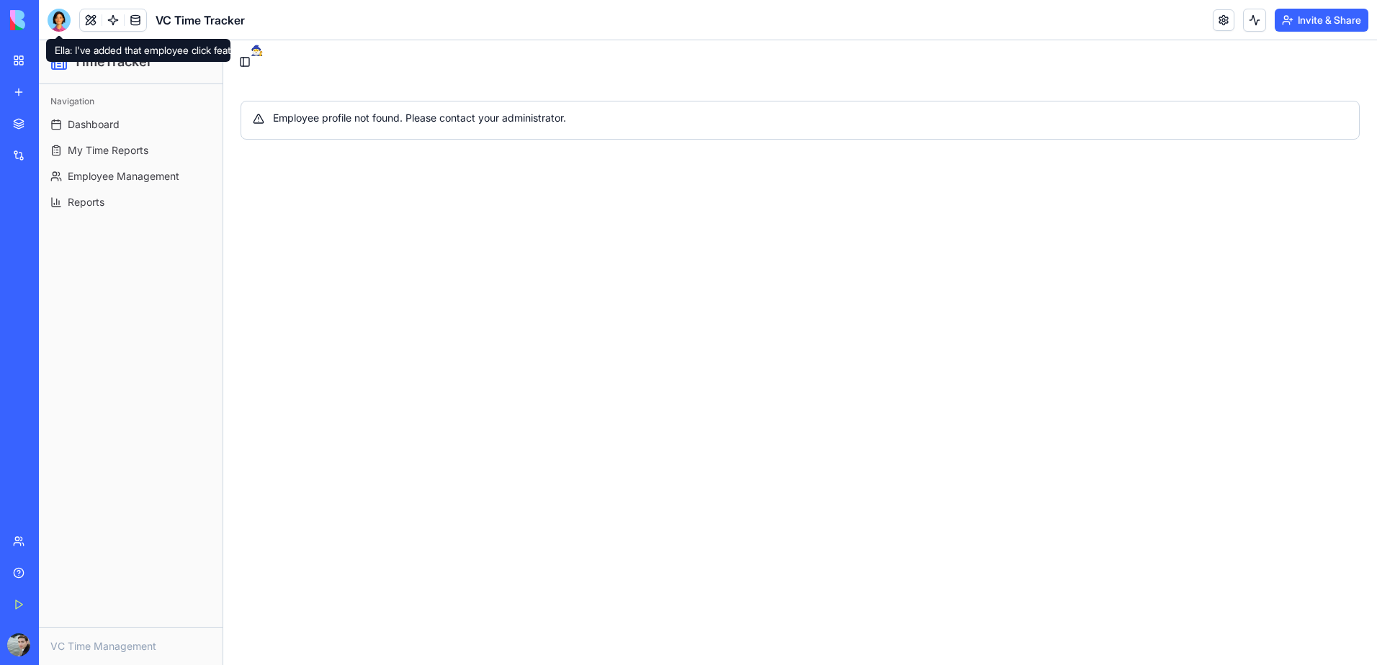
click at [53, 22] on div at bounding box center [59, 20] width 23 height 23
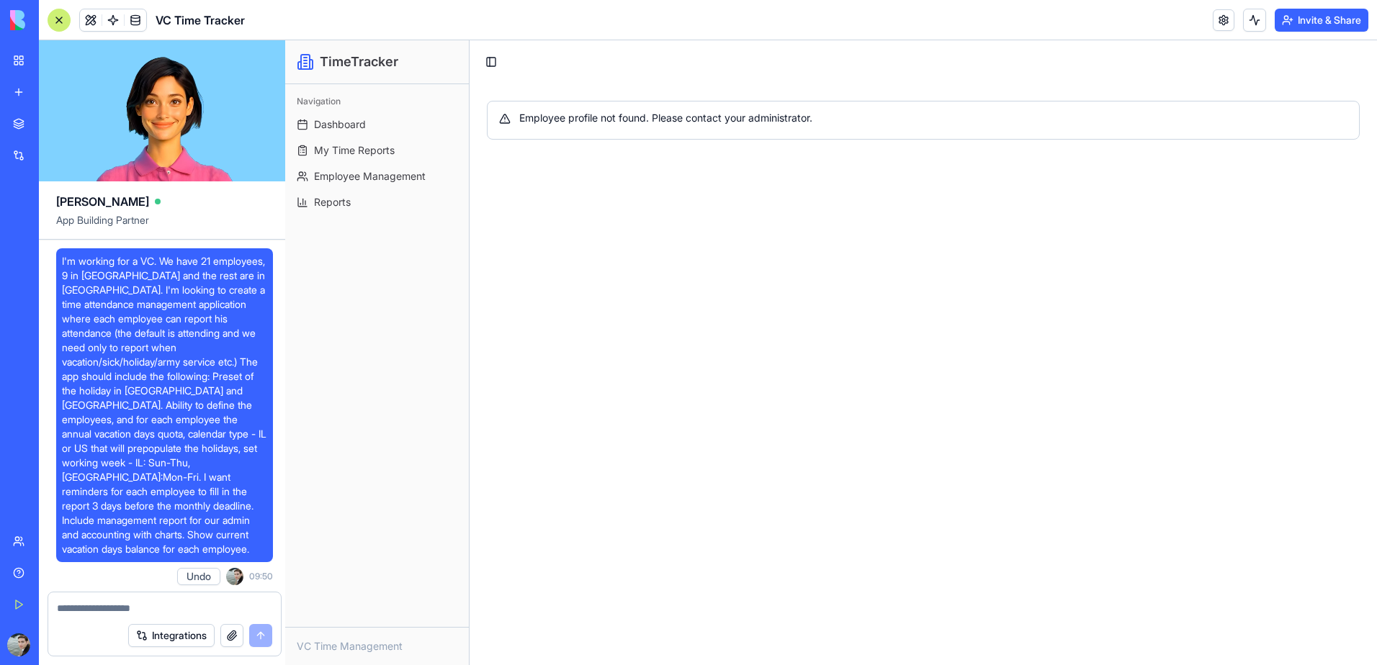
scroll to position [10212, 0]
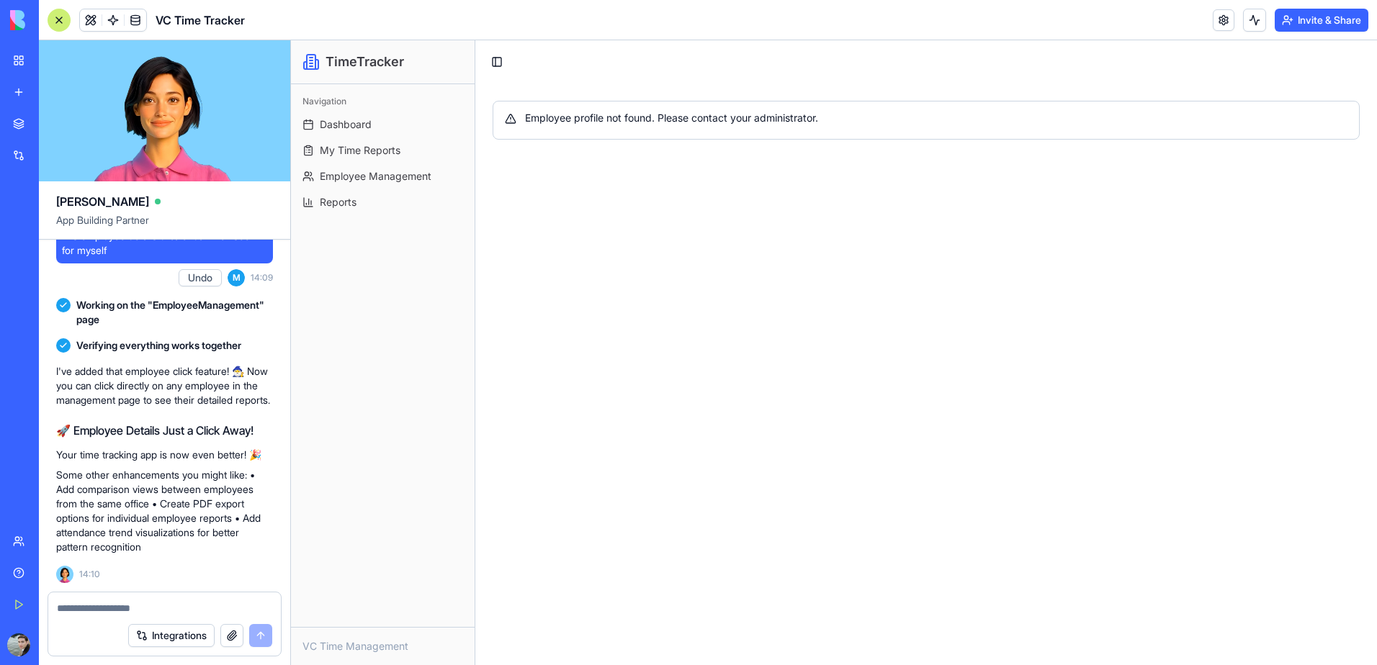
click at [27, 55] on link "My Workspace" at bounding box center [33, 60] width 58 height 29
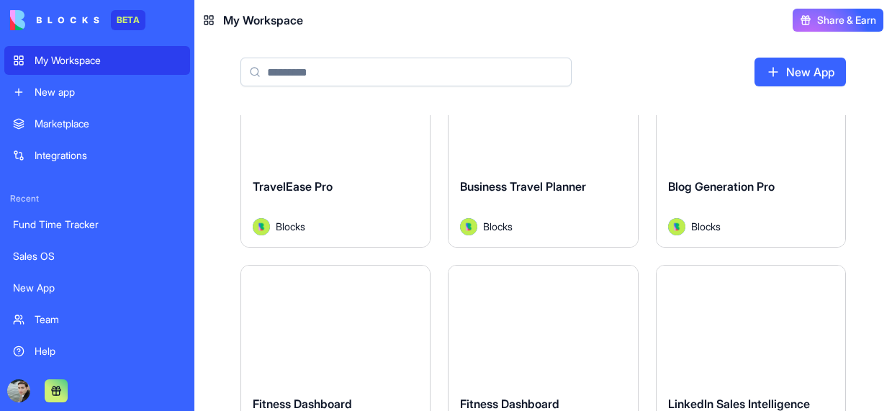
scroll to position [930, 0]
